Goal: Information Seeking & Learning: Learn about a topic

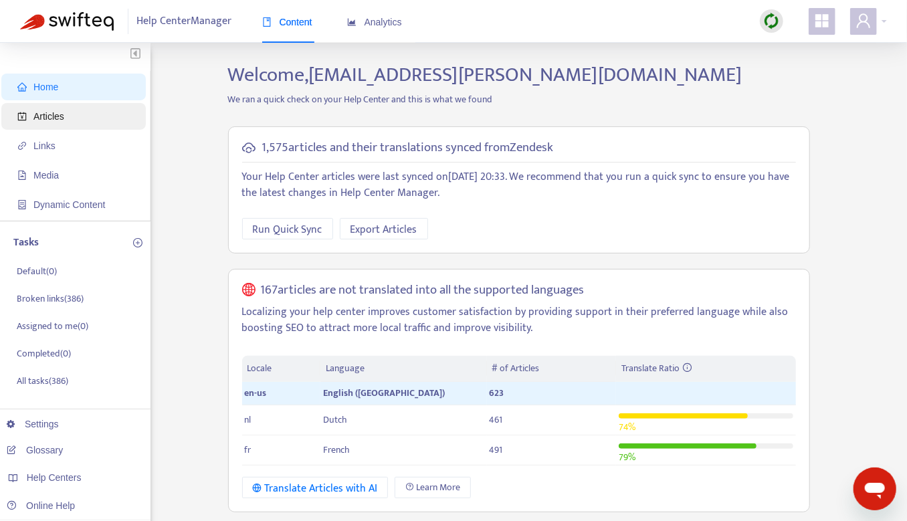
click at [59, 111] on span "Articles" at bounding box center [48, 116] width 31 height 11
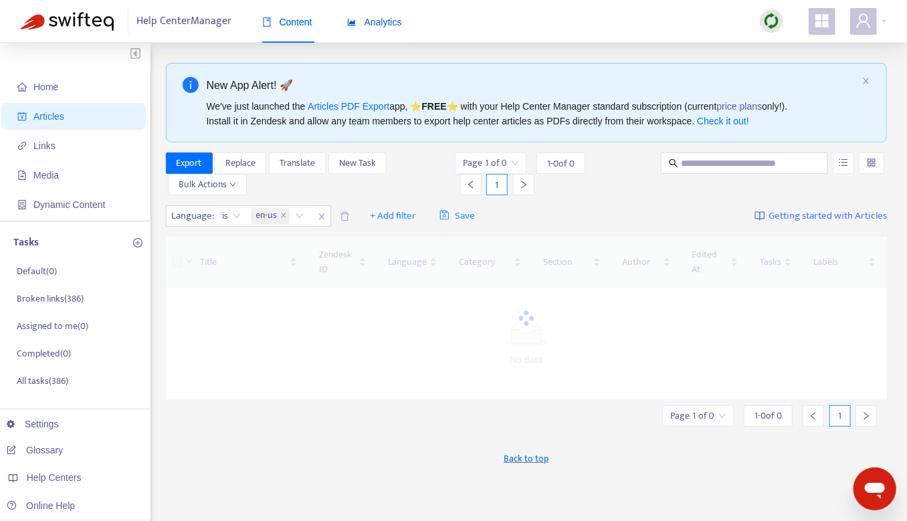
click at [391, 21] on span "Analytics" at bounding box center [374, 22] width 55 height 11
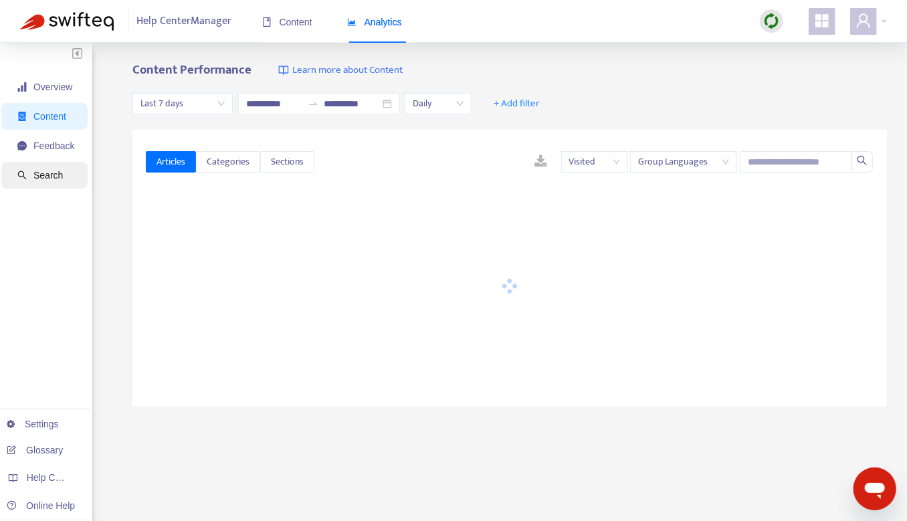
click at [51, 175] on span "Search" at bounding box center [47, 175] width 29 height 11
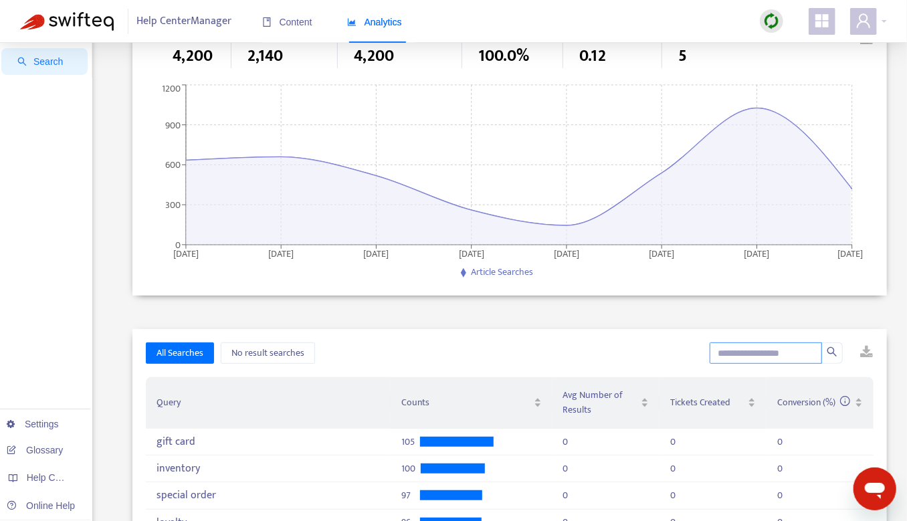
scroll to position [137, 0]
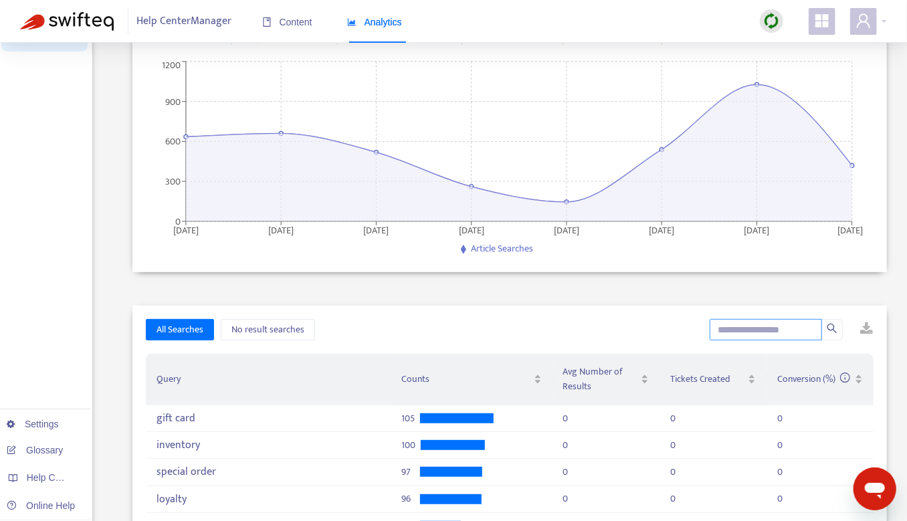
click at [758, 325] on input "text" at bounding box center [766, 329] width 112 height 21
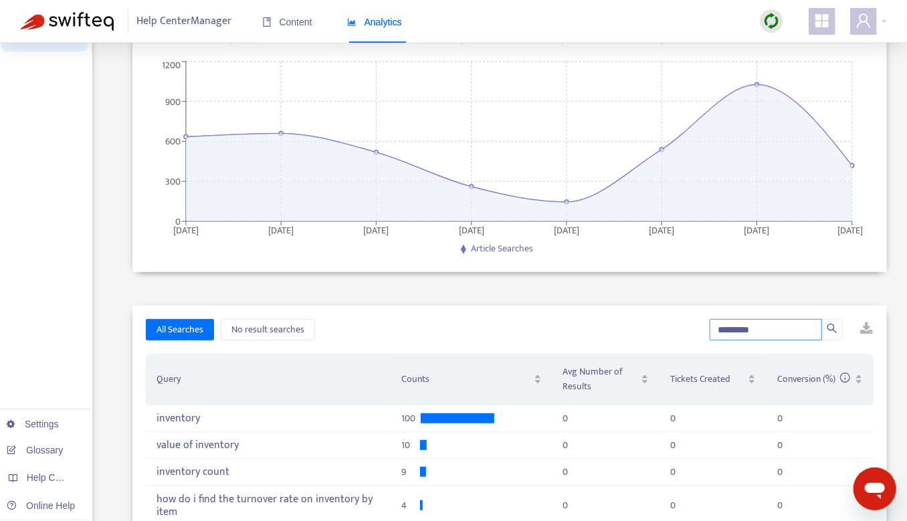
type input "*********"
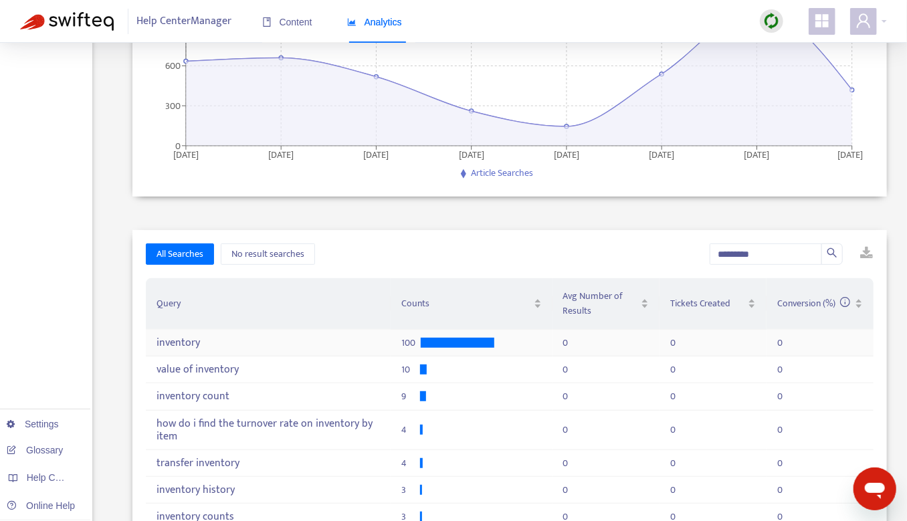
click at [203, 346] on div "inventory" at bounding box center [268, 342] width 223 height 13
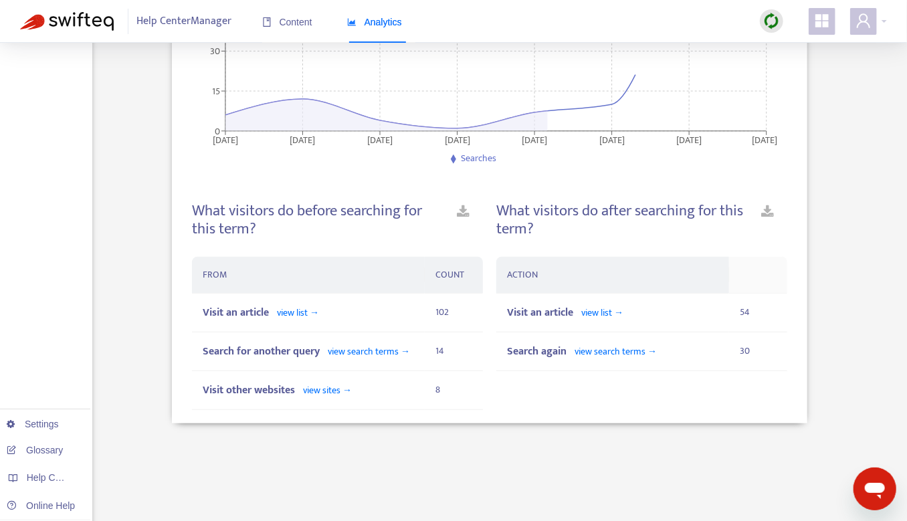
scroll to position [287, 0]
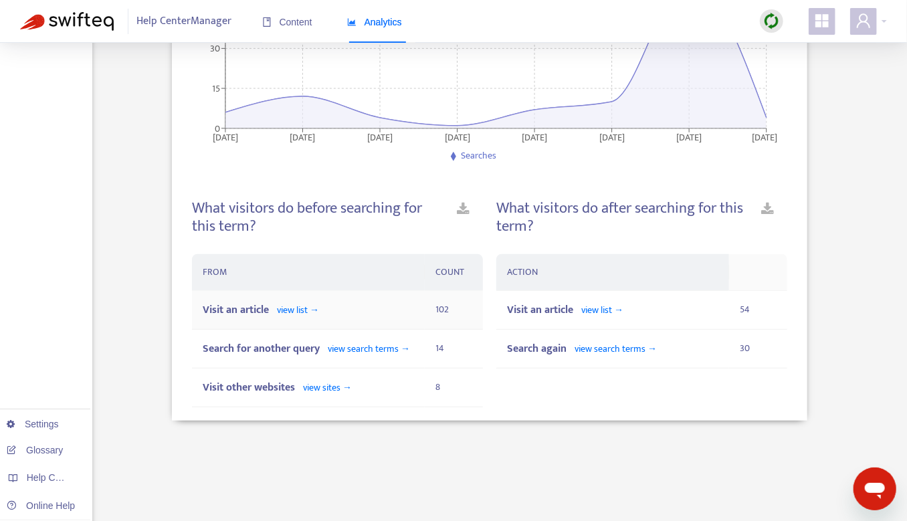
click at [364, 313] on div "Visit an article view list →" at bounding box center [308, 310] width 211 height 17
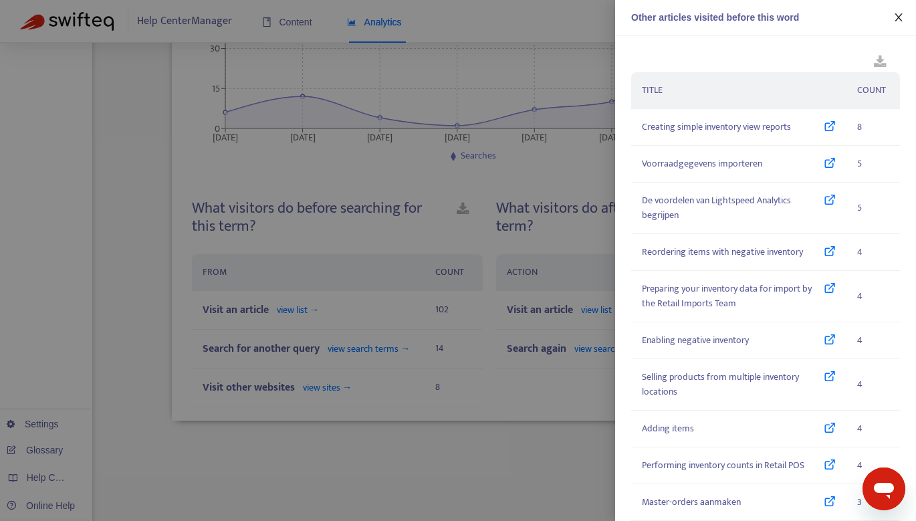
click at [901, 16] on icon "close" at bounding box center [899, 17] width 11 height 11
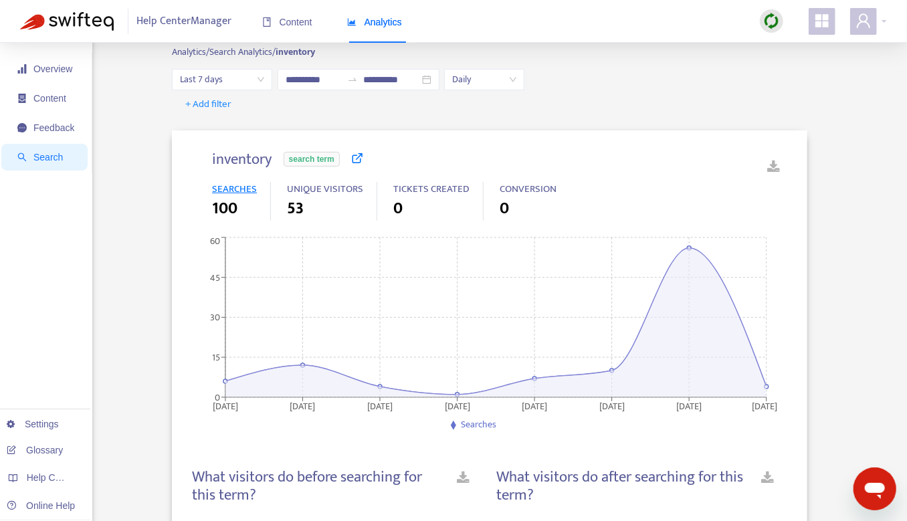
scroll to position [0, 0]
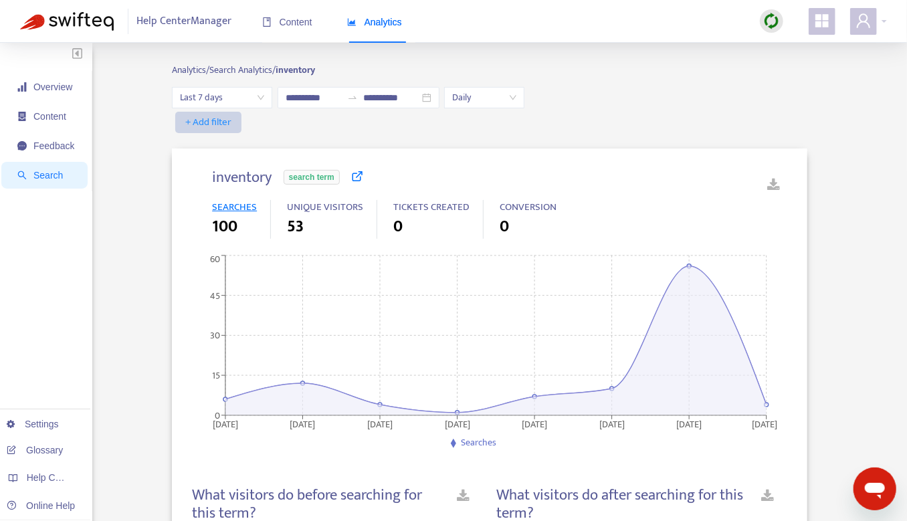
click at [227, 123] on span "+ Add filter" at bounding box center [208, 122] width 46 height 16
click at [205, 153] on span "Language" at bounding box center [213, 149] width 52 height 15
click at [251, 123] on div at bounding box center [215, 122] width 81 height 16
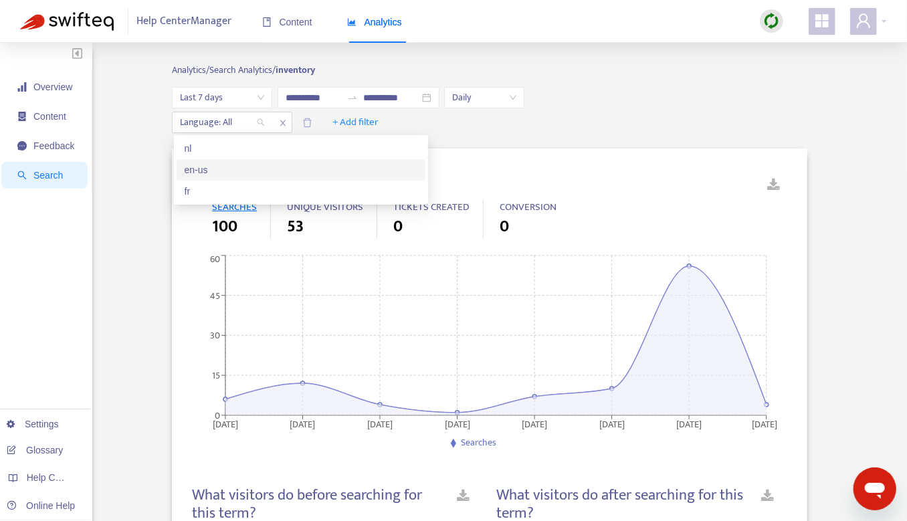
click at [197, 173] on div "en-us" at bounding box center [301, 170] width 233 height 15
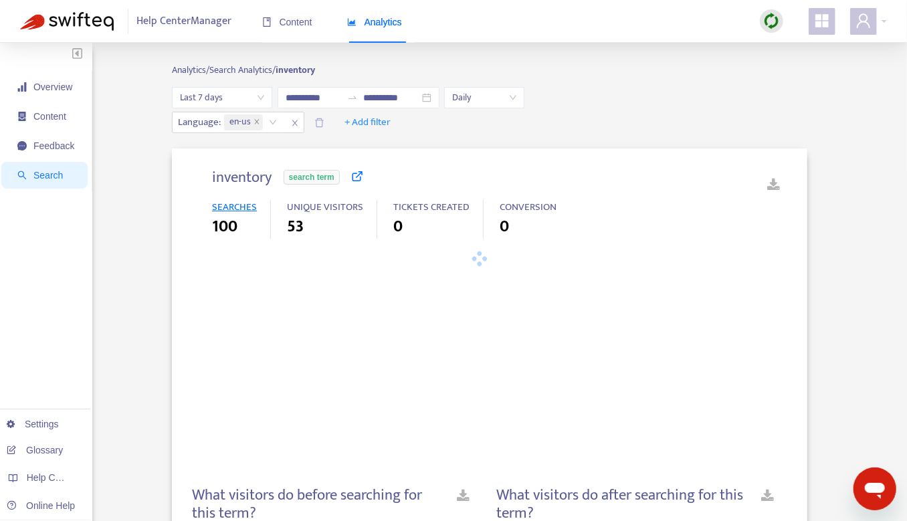
click at [645, 126] on div "Language : en-us + Add filter" at bounding box center [489, 122] width 635 height 21
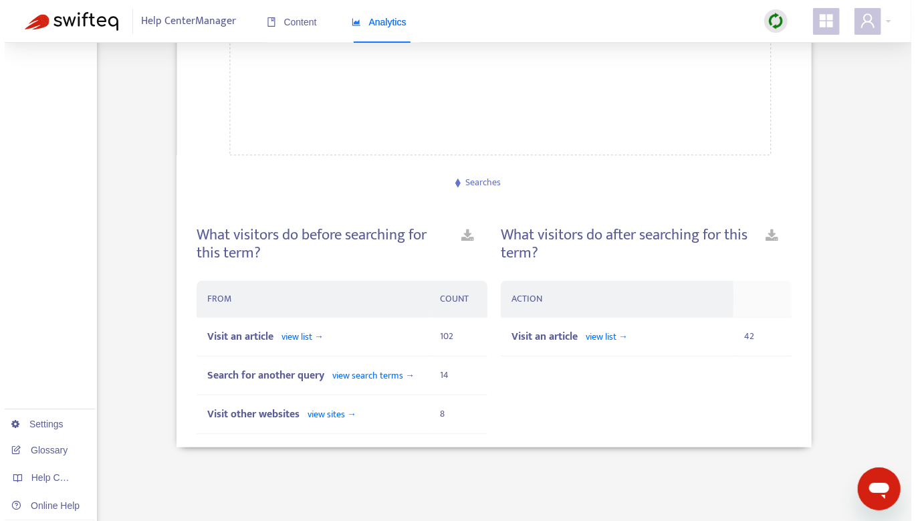
scroll to position [261, 0]
click at [563, 332] on span "Visit an article" at bounding box center [540, 336] width 66 height 18
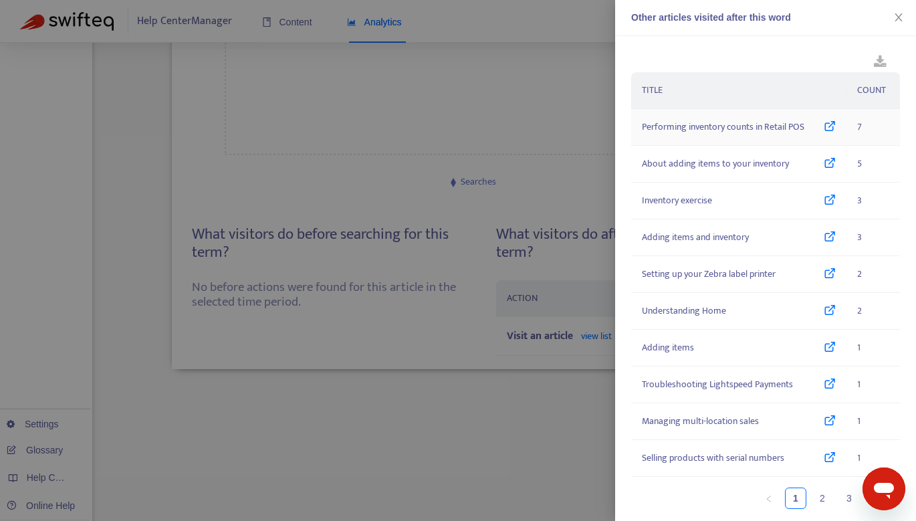
click at [752, 125] on span "Performing inventory counts in Retail POS" at bounding box center [723, 127] width 163 height 15
